Goal: Book appointment/travel/reservation

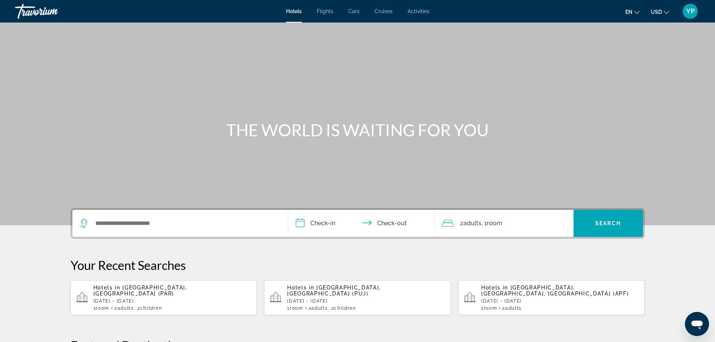
click at [406, 13] on li "Activities" at bounding box center [414, 11] width 29 height 6
click at [411, 10] on span "Activities" at bounding box center [419, 11] width 22 height 6
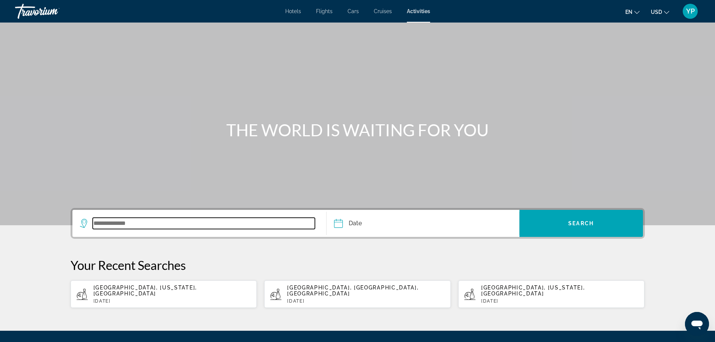
click at [172, 228] on input "Search widget" at bounding box center [204, 223] width 223 height 11
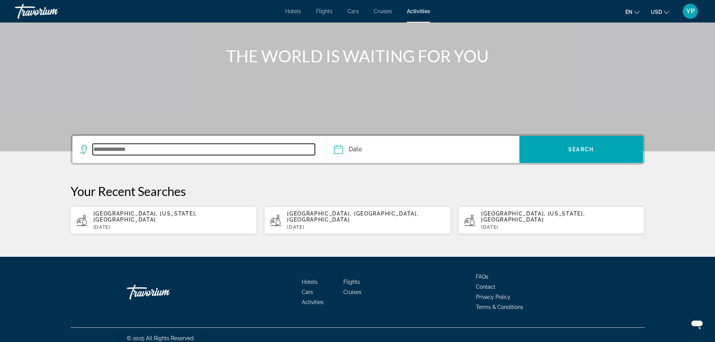
scroll to position [75, 0]
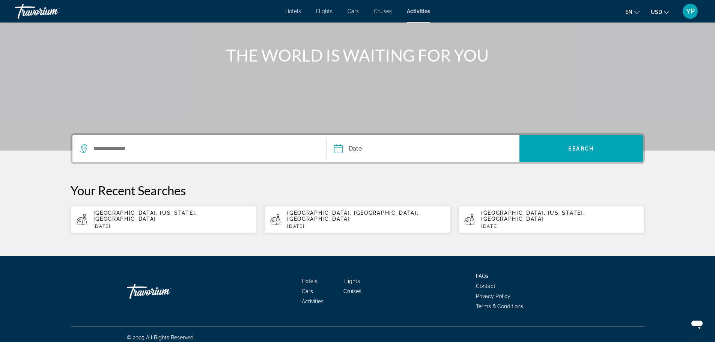
click at [160, 213] on p "[GEOGRAPHIC_DATA], [US_STATE], [GEOGRAPHIC_DATA]" at bounding box center [173, 216] width 158 height 12
type input "**********"
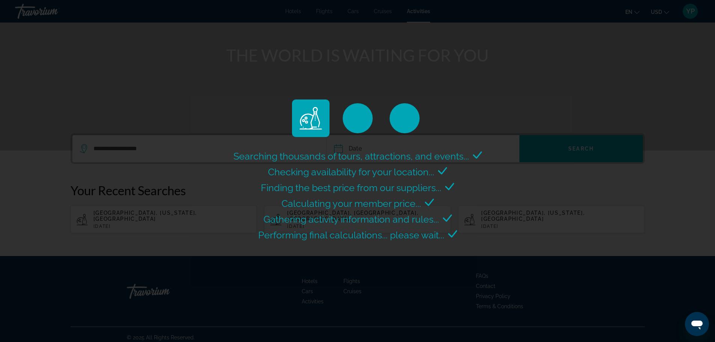
select select "*"
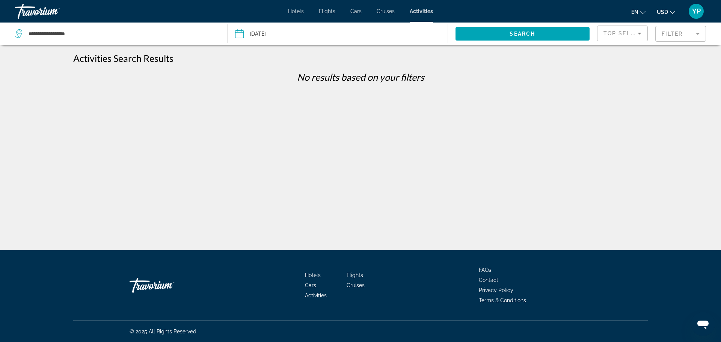
click at [279, 32] on input "Date: Aug 16, 2025" at bounding box center [287, 35] width 109 height 25
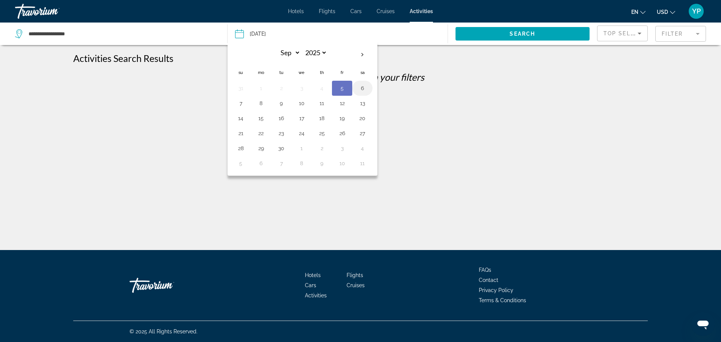
click at [361, 87] on button "6" at bounding box center [362, 88] width 12 height 11
type input "**********"
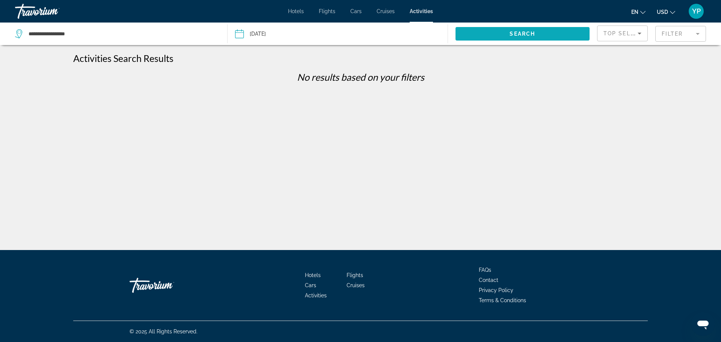
click at [522, 29] on span "Search widget" at bounding box center [523, 34] width 134 height 18
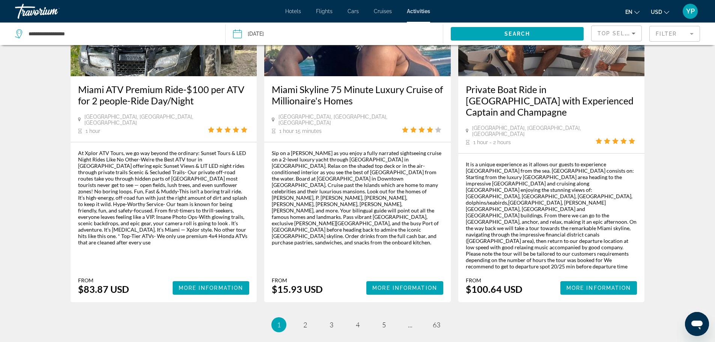
scroll to position [1141, 0]
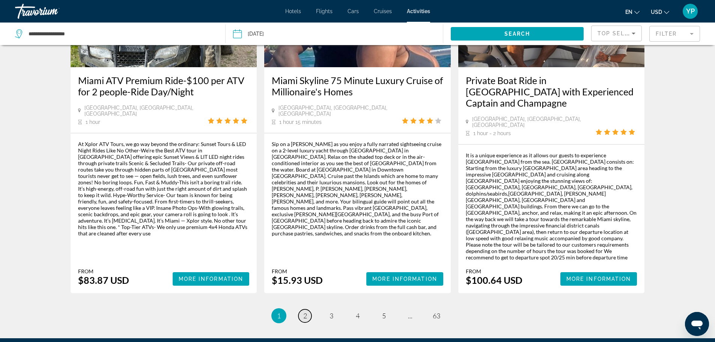
click at [306, 309] on link "page 2" at bounding box center [305, 315] width 13 height 13
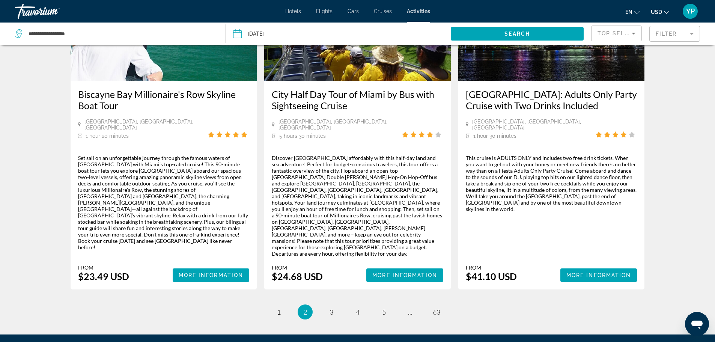
scroll to position [1098, 0]
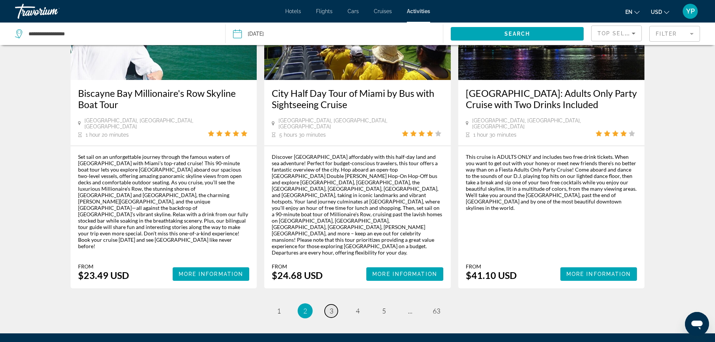
click at [333, 307] on span "3" at bounding box center [332, 311] width 4 height 8
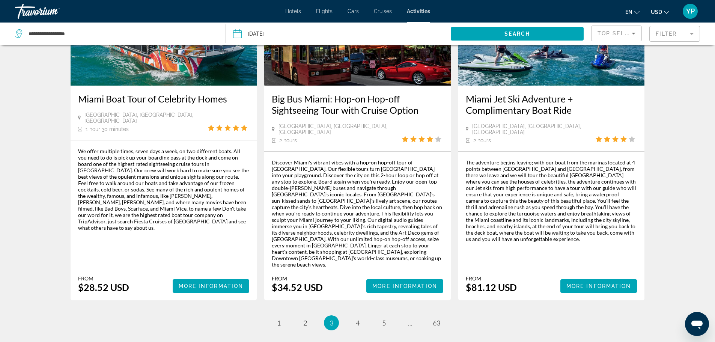
scroll to position [1141, 0]
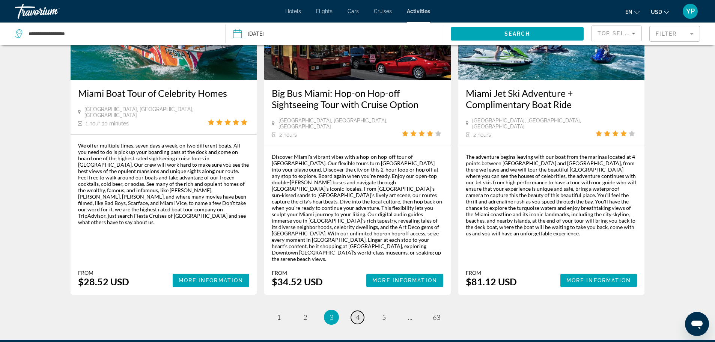
click at [358, 311] on link "page 4" at bounding box center [357, 317] width 13 height 13
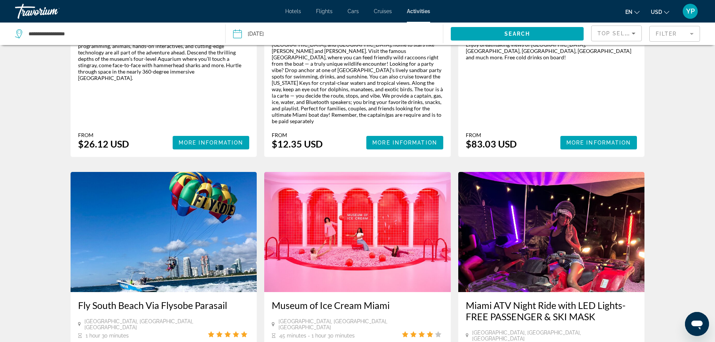
scroll to position [916, 0]
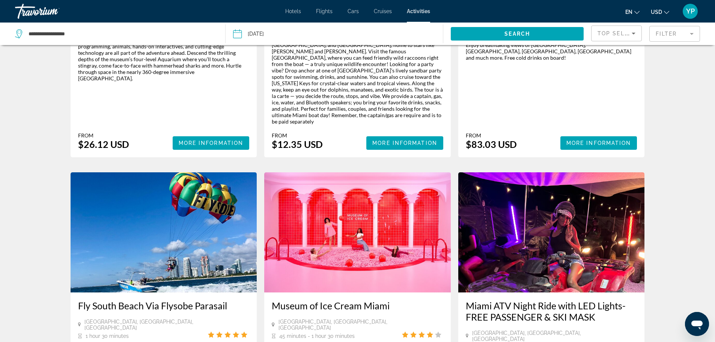
click at [354, 172] on img "Main content" at bounding box center [357, 232] width 187 height 120
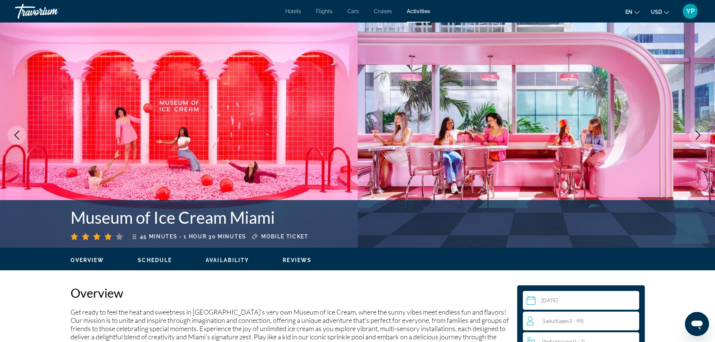
click at [696, 135] on icon "Next image" at bounding box center [698, 135] width 9 height 9
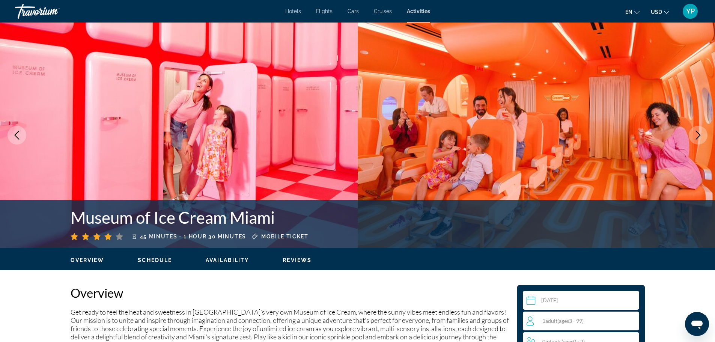
click at [696, 135] on icon "Next image" at bounding box center [698, 135] width 9 height 9
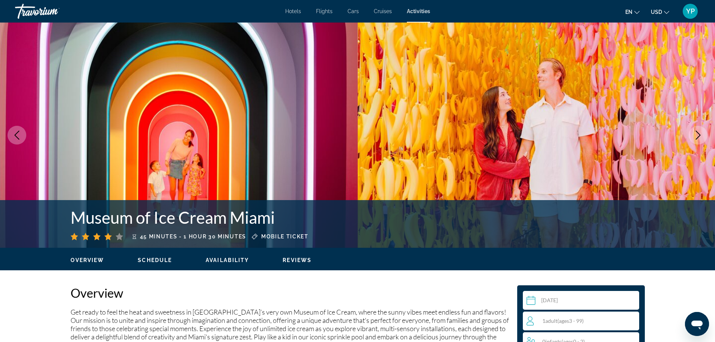
click at [696, 135] on icon "Next image" at bounding box center [698, 135] width 9 height 9
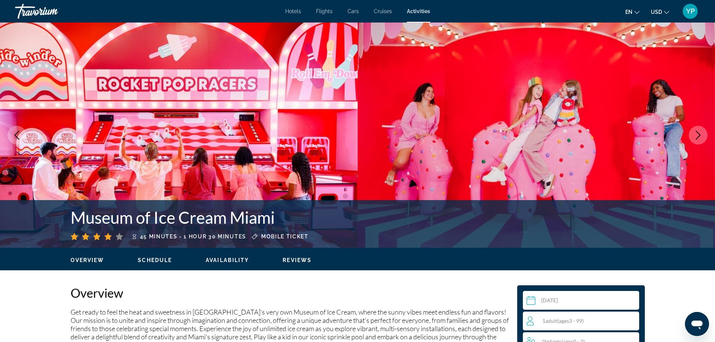
click at [696, 135] on icon "Next image" at bounding box center [698, 135] width 9 height 9
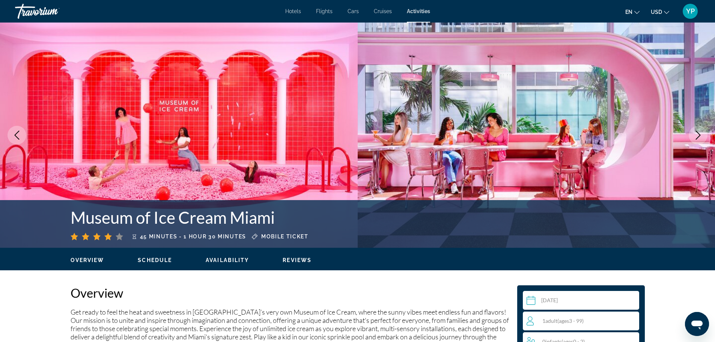
click at [696, 135] on icon "Next image" at bounding box center [698, 135] width 9 height 9
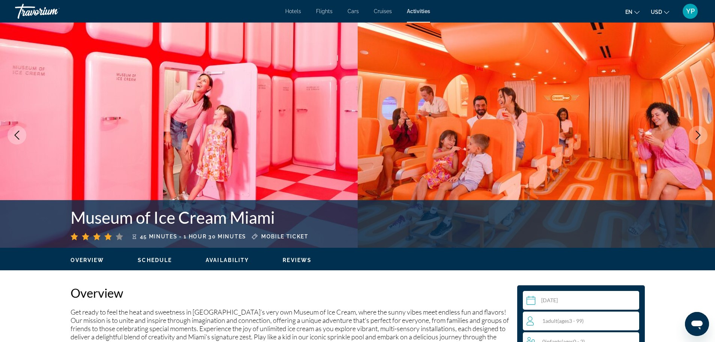
click at [696, 135] on icon "Next image" at bounding box center [698, 135] width 9 height 9
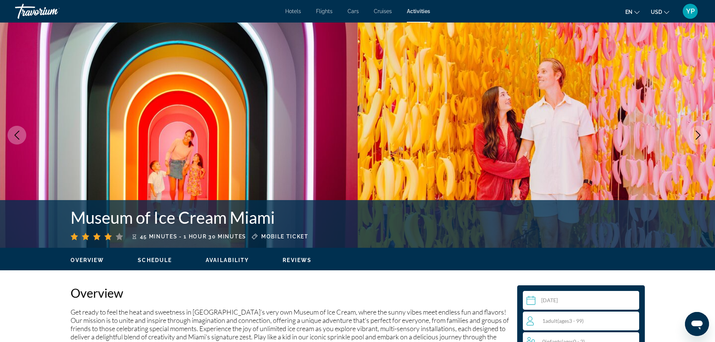
click at [696, 135] on icon "Next image" at bounding box center [698, 135] width 9 height 9
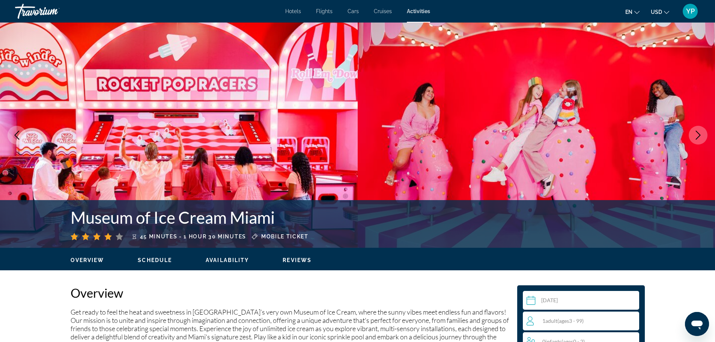
click at [696, 135] on icon "Next image" at bounding box center [698, 135] width 9 height 9
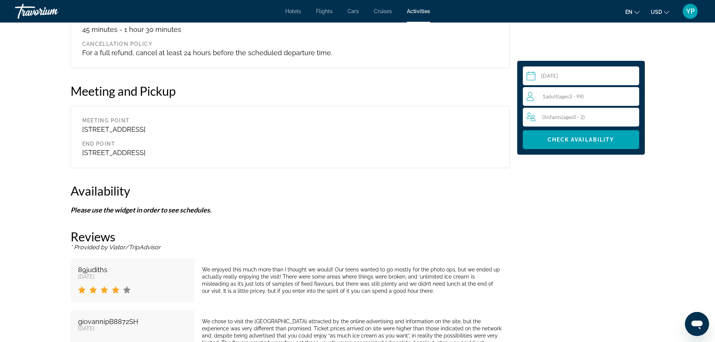
scroll to position [789, 0]
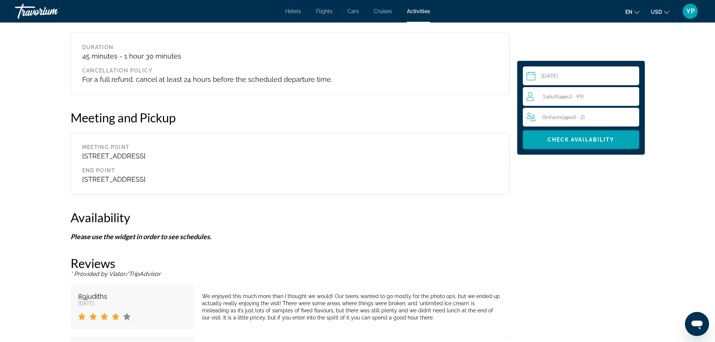
click at [551, 95] on span "Adult" at bounding box center [552, 96] width 12 height 6
click at [630, 95] on icon "Increment adults" at bounding box center [632, 96] width 7 height 9
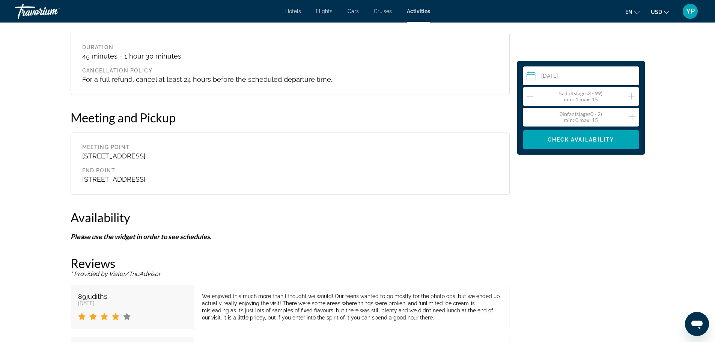
click at [630, 95] on icon "Increment adults" at bounding box center [632, 96] width 7 height 9
click at [577, 140] on span "Check Availability" at bounding box center [581, 140] width 67 height 6
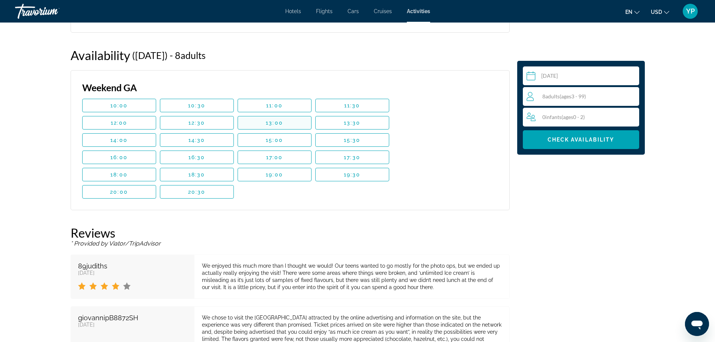
scroll to position [954, 0]
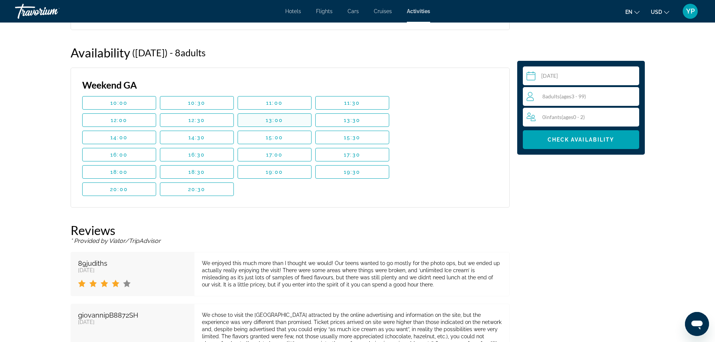
click at [269, 123] on span "13:00" at bounding box center [274, 120] width 17 height 6
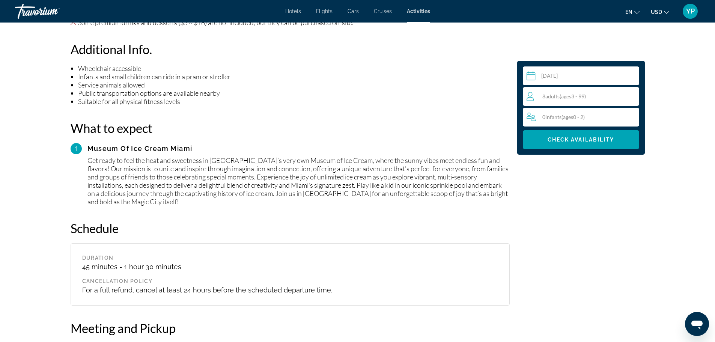
scroll to position [540, 0]
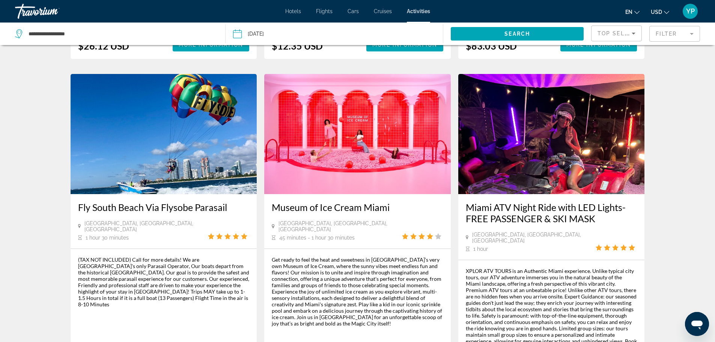
scroll to position [1141, 0]
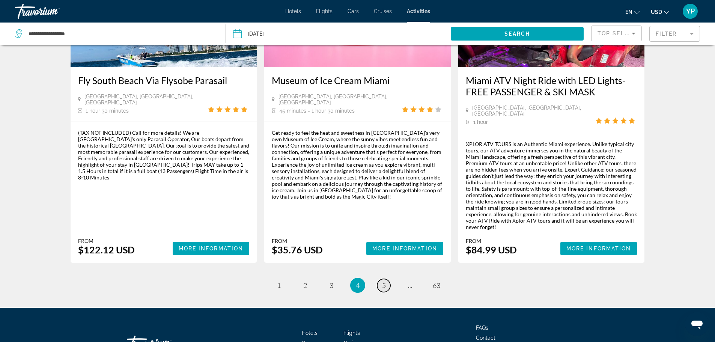
click at [383, 281] on span "5" at bounding box center [384, 285] width 4 height 8
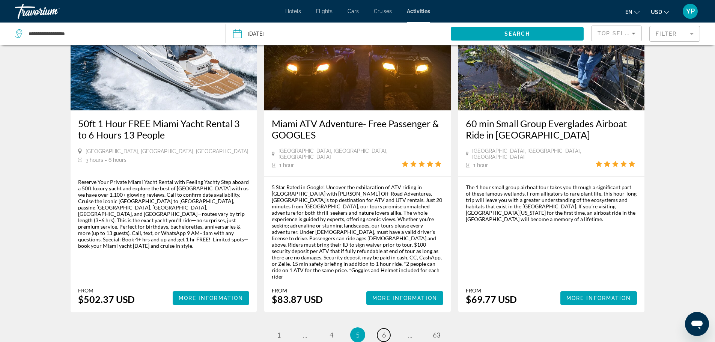
scroll to position [1147, 0]
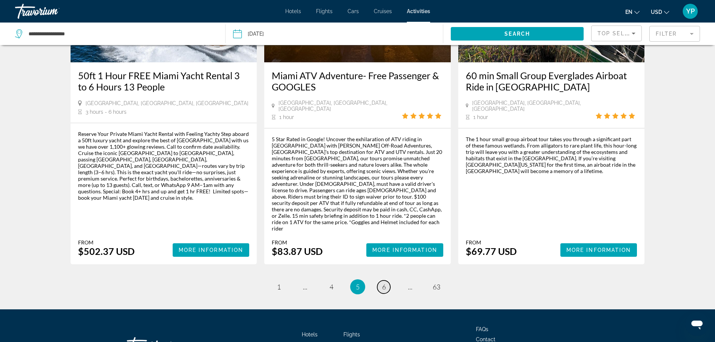
click at [383, 283] on span "6" at bounding box center [384, 287] width 4 height 8
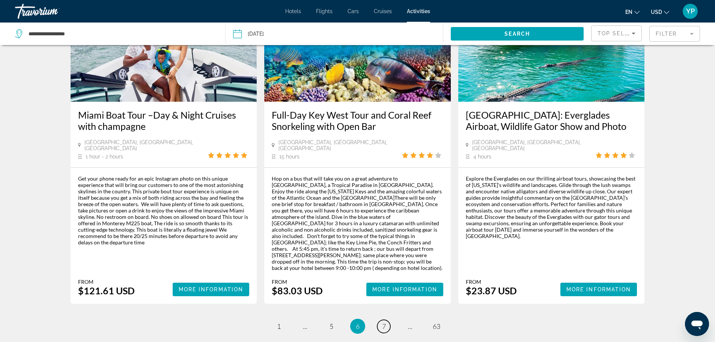
scroll to position [1069, 0]
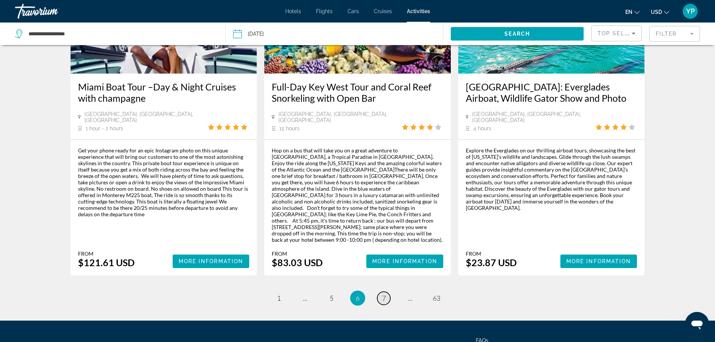
click at [386, 292] on link "page 7" at bounding box center [383, 298] width 13 height 13
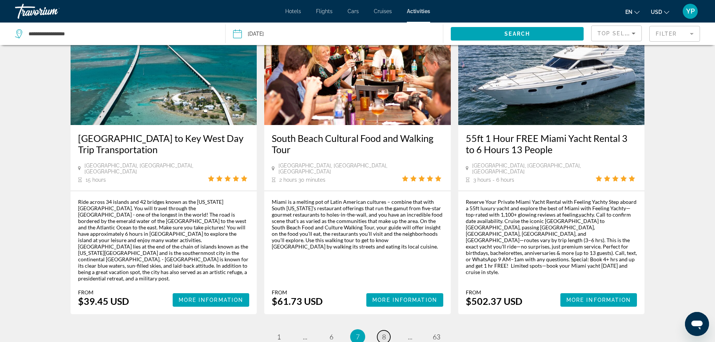
scroll to position [1109, 0]
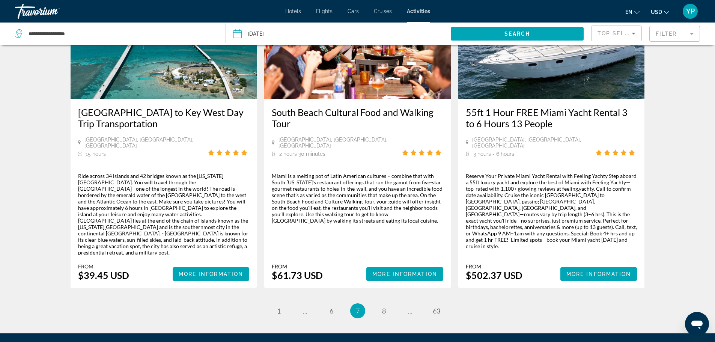
click at [391, 303] on li "page 8" at bounding box center [384, 310] width 15 height 15
click at [379, 303] on ul "7 / 63 page 1 page ... page 6 You're on page 7 page 8 page ... page 63" at bounding box center [358, 310] width 575 height 15
click at [385, 305] on link "page 8" at bounding box center [383, 311] width 13 height 13
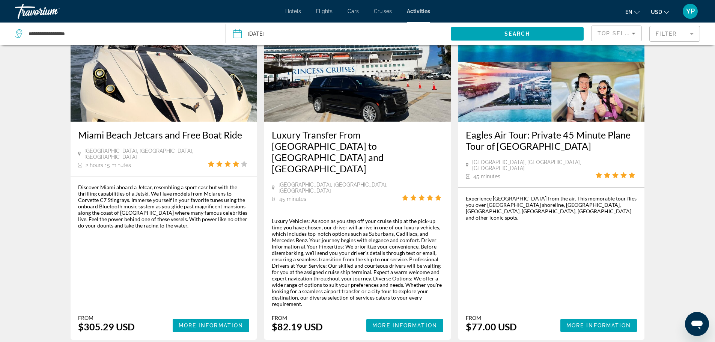
scroll to position [1109, 0]
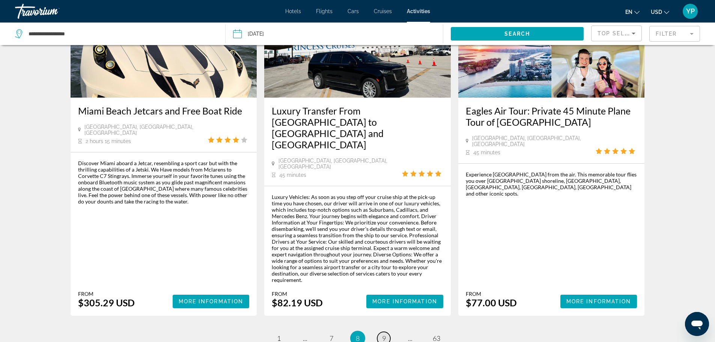
click at [385, 332] on link "page 9" at bounding box center [383, 338] width 13 height 13
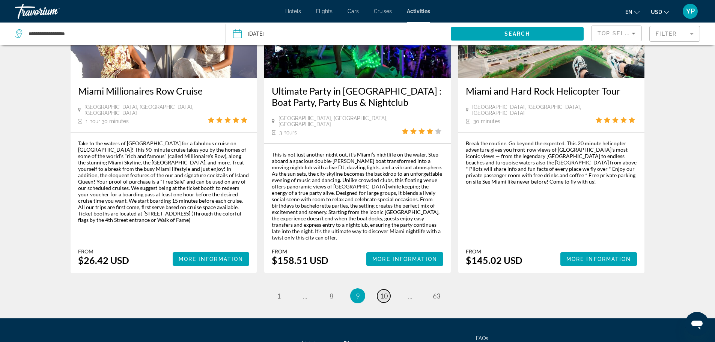
scroll to position [1147, 0]
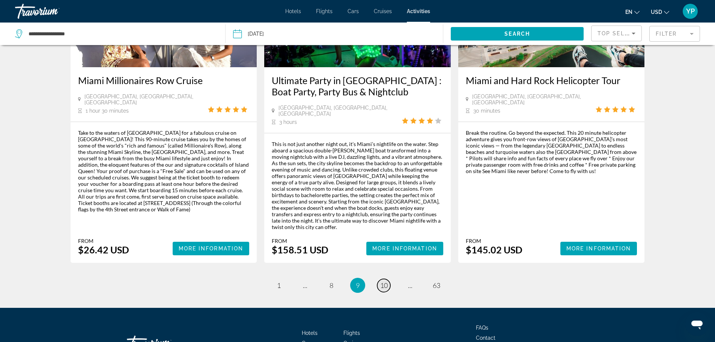
click at [383, 281] on span "10" at bounding box center [384, 285] width 8 height 8
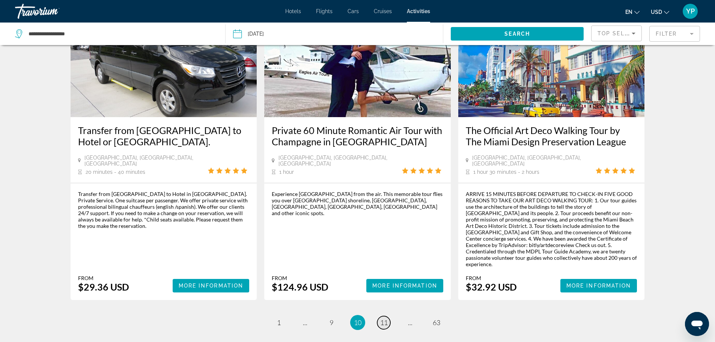
scroll to position [1089, 0]
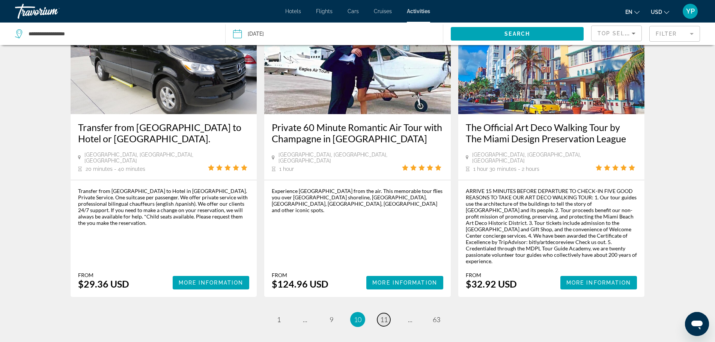
click at [385, 313] on link "page 11" at bounding box center [383, 319] width 13 height 13
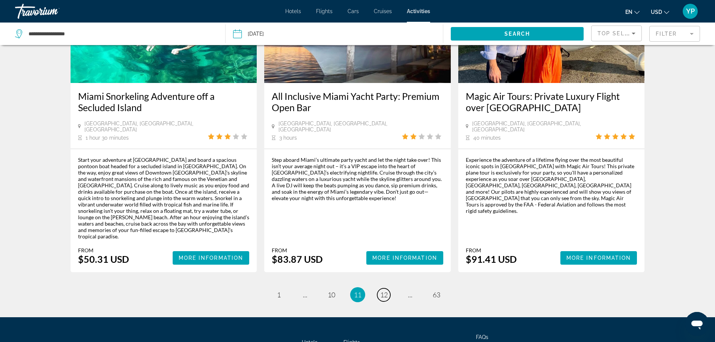
scroll to position [1109, 0]
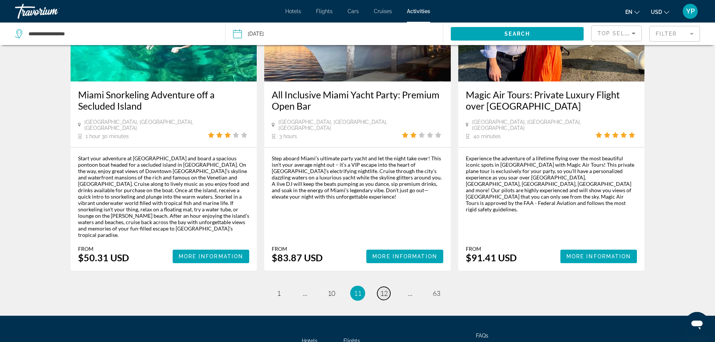
click at [385, 289] on span "12" at bounding box center [384, 293] width 8 height 8
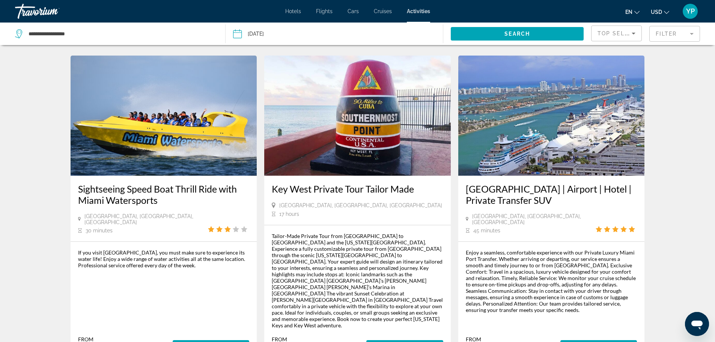
scroll to position [1079, 0]
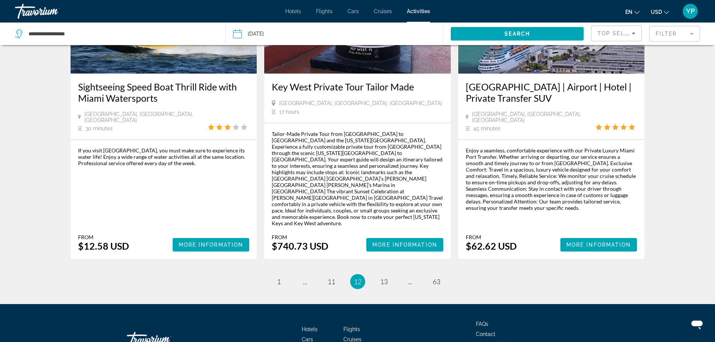
click at [388, 274] on li "page 13" at bounding box center [384, 281] width 15 height 15
click at [388, 275] on link "page 13" at bounding box center [383, 281] width 13 height 13
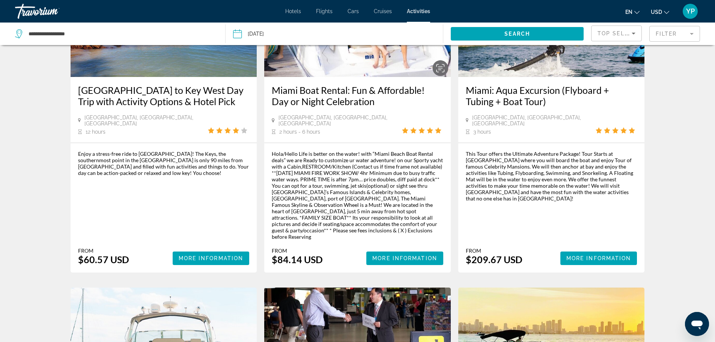
scroll to position [113, 0]
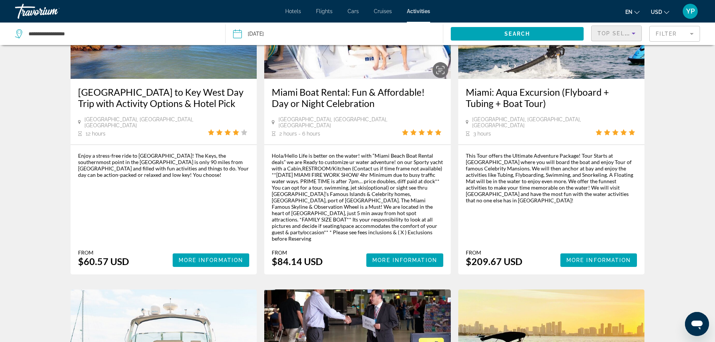
click at [625, 34] on span "Top Sellers" at bounding box center [619, 33] width 43 height 6
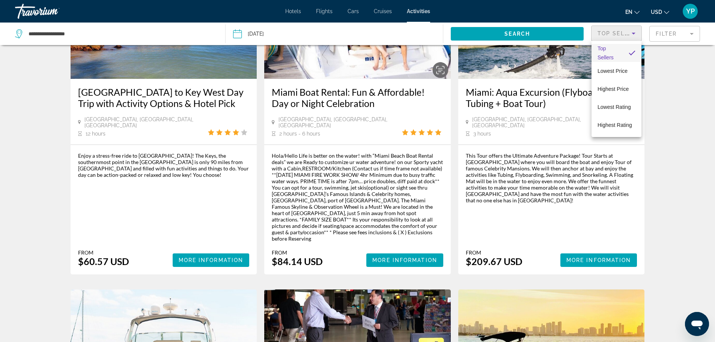
click at [674, 29] on div at bounding box center [357, 171] width 715 height 342
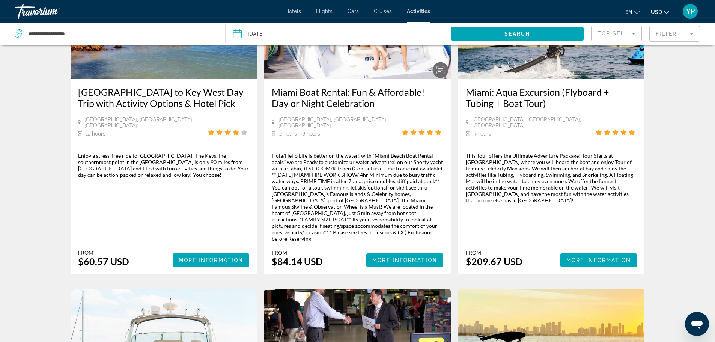
click at [667, 35] on mat-form-field "Filter" at bounding box center [675, 34] width 51 height 16
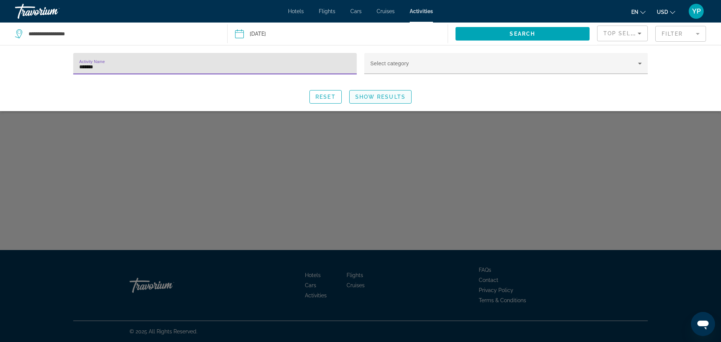
type input "*******"
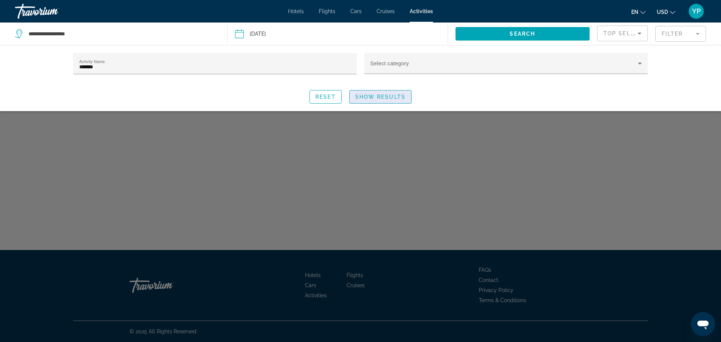
click at [365, 97] on span "Show Results" at bounding box center [380, 97] width 50 height 6
